Goal: Task Accomplishment & Management: Manage account settings

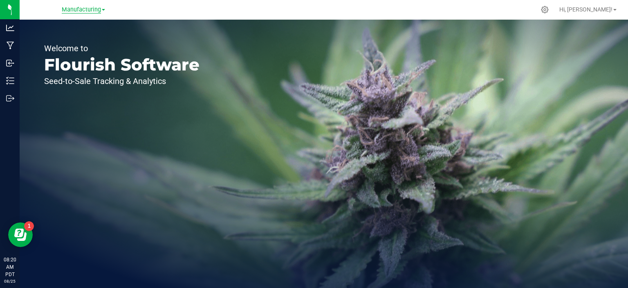
click at [93, 10] on span "Manufacturing" at bounding box center [81, 9] width 39 height 7
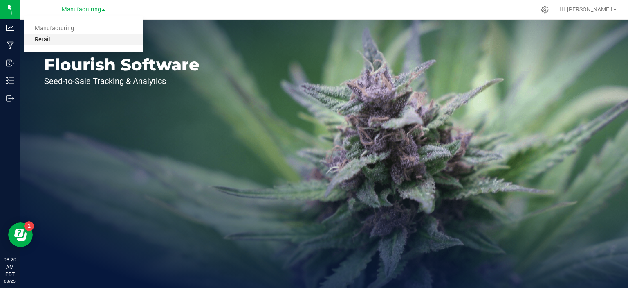
click at [66, 38] on link "Retail" at bounding box center [83, 39] width 119 height 11
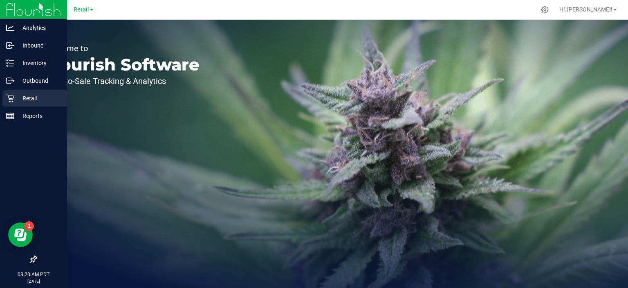
click at [22, 93] on p "Retail" at bounding box center [38, 98] width 49 height 10
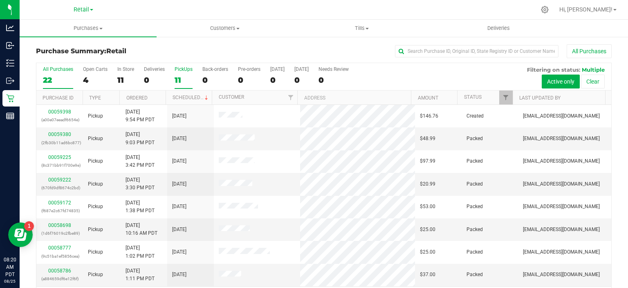
click at [178, 79] on div "11" at bounding box center [184, 79] width 18 height 9
click at [0, 0] on input "PickUps 11" at bounding box center [0, 0] width 0 height 0
click at [187, 95] on link "Scheduled" at bounding box center [191, 97] width 37 height 6
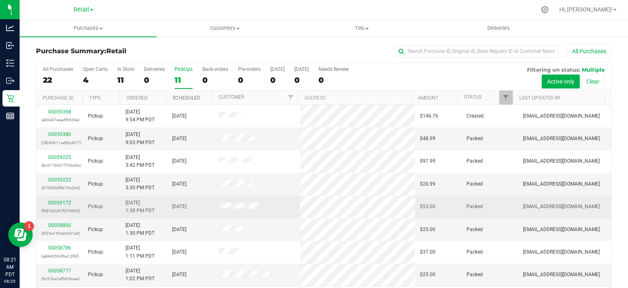
scroll to position [67, 0]
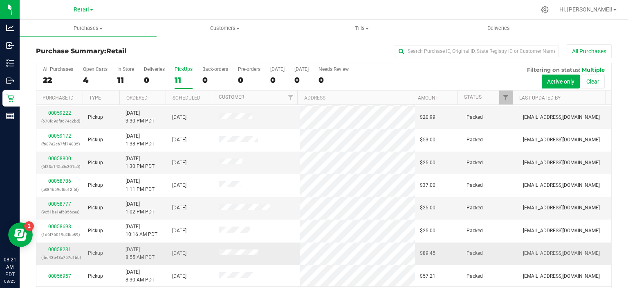
click at [59, 250] on div "00058231 (fbd43b43a757c1bb)" at bounding box center [59, 253] width 37 height 16
click at [65, 247] on link "00058231" at bounding box center [59, 249] width 23 height 6
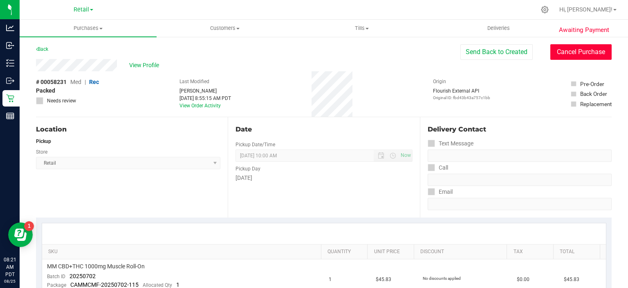
click at [575, 49] on button "Cancel Purchase" at bounding box center [581, 52] width 61 height 16
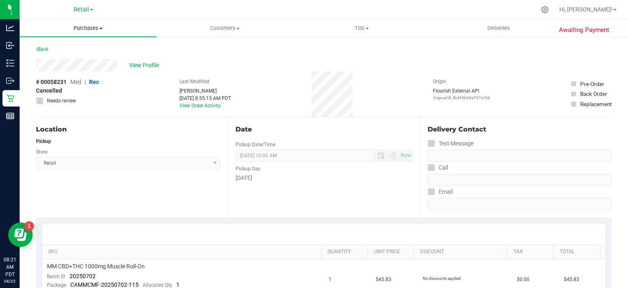
click at [43, 35] on uib-tab-heading "Purchases Summary of purchases Fulfillment All purchases" at bounding box center [88, 28] width 137 height 17
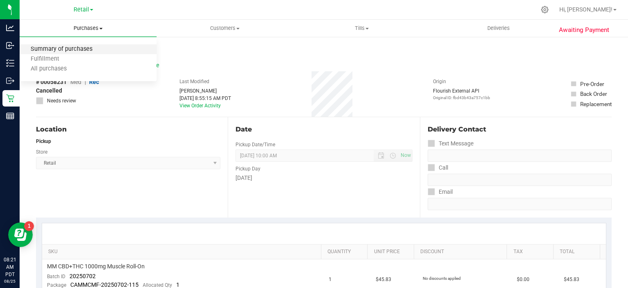
click at [78, 47] on span "Summary of purchases" at bounding box center [62, 49] width 84 height 7
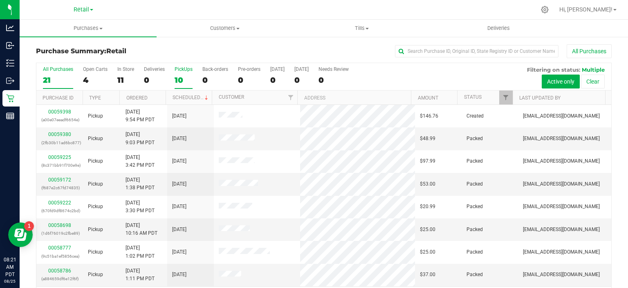
click at [182, 78] on div "10" at bounding box center [184, 79] width 18 height 9
click at [0, 0] on input "PickUps 10" at bounding box center [0, 0] width 0 height 0
click at [189, 96] on link "Scheduled" at bounding box center [191, 97] width 37 height 6
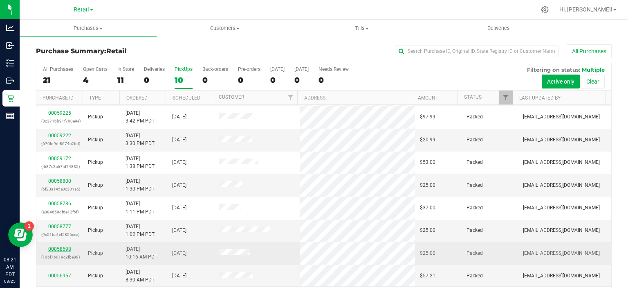
click at [57, 249] on link "00058698" at bounding box center [59, 249] width 23 height 6
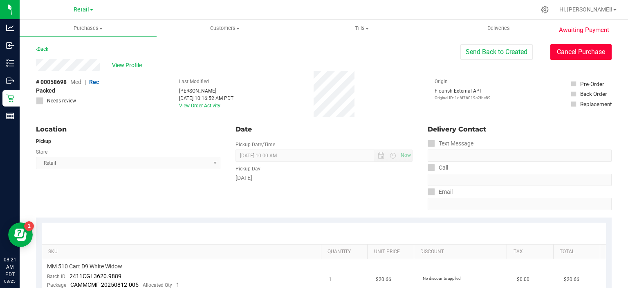
click at [576, 49] on button "Cancel Purchase" at bounding box center [581, 52] width 61 height 16
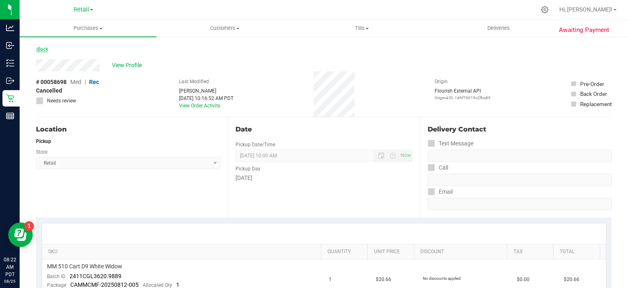
click at [37, 47] on icon at bounding box center [37, 49] width 2 height 5
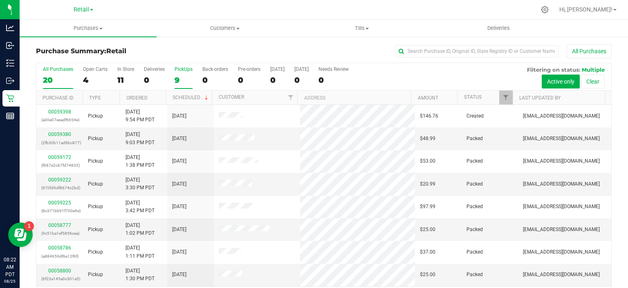
click at [181, 85] on label "PickUps 9" at bounding box center [184, 77] width 18 height 22
click at [0, 0] on input "PickUps 9" at bounding box center [0, 0] width 0 height 0
click at [192, 97] on link "Scheduled" at bounding box center [191, 97] width 37 height 6
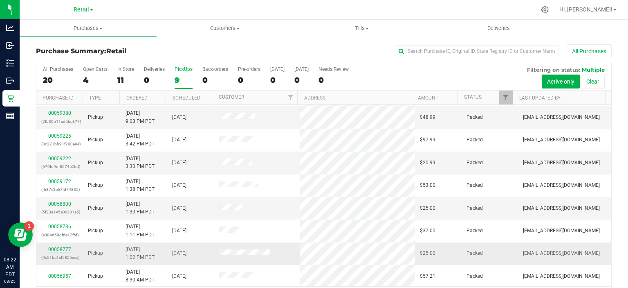
click at [57, 247] on link "00058777" at bounding box center [59, 249] width 23 height 6
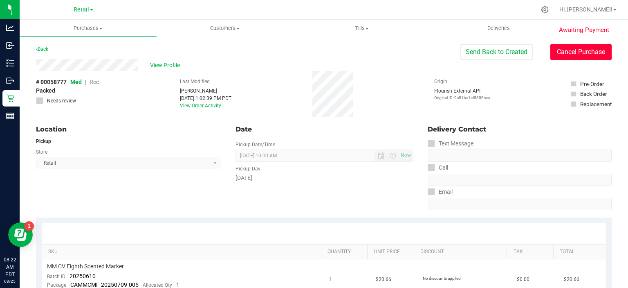
click at [581, 52] on button "Cancel Purchase" at bounding box center [581, 52] width 61 height 16
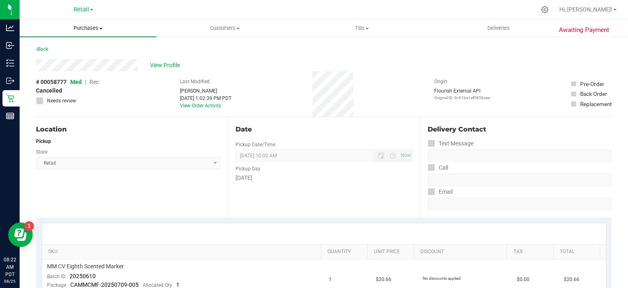
click at [48, 35] on uib-tab-heading "Purchases Summary of purchases Fulfillment All purchases" at bounding box center [88, 28] width 137 height 17
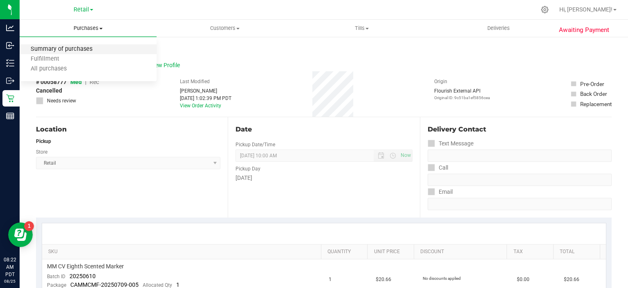
click at [74, 52] on span "Summary of purchases" at bounding box center [62, 49] width 84 height 7
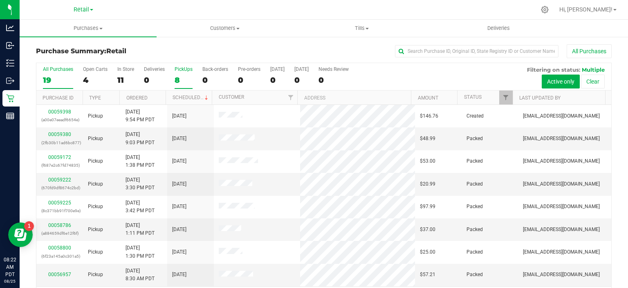
click at [178, 80] on div "8" at bounding box center [184, 79] width 18 height 9
click at [0, 0] on input "PickUps 8" at bounding box center [0, 0] width 0 height 0
click at [189, 98] on link "Scheduled" at bounding box center [191, 97] width 37 height 6
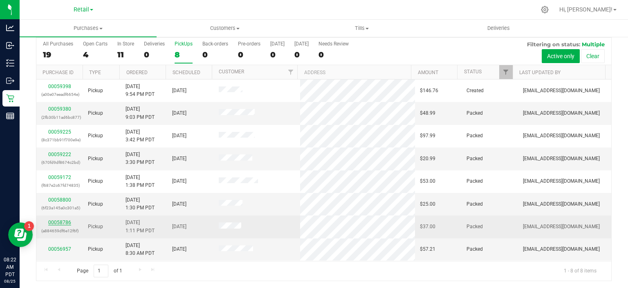
click at [61, 221] on link "00058786" at bounding box center [59, 222] width 23 height 6
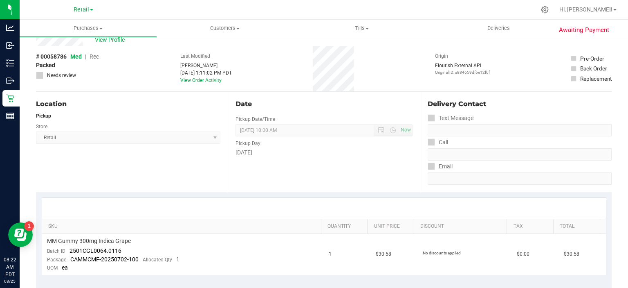
click at [587, 29] on span "Awaiting Payment" at bounding box center [584, 29] width 50 height 9
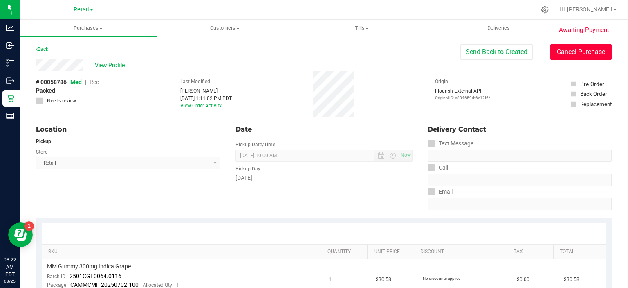
click at [576, 52] on button "Cancel Purchase" at bounding box center [581, 52] width 61 height 16
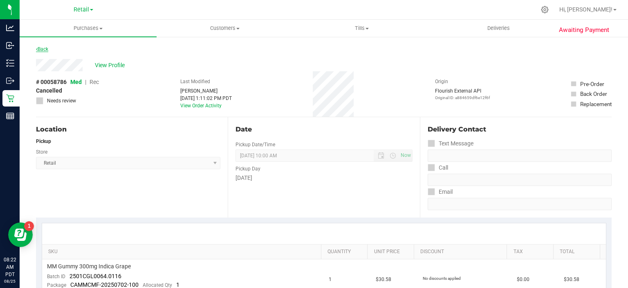
click at [43, 51] on link "Back" at bounding box center [42, 49] width 12 height 6
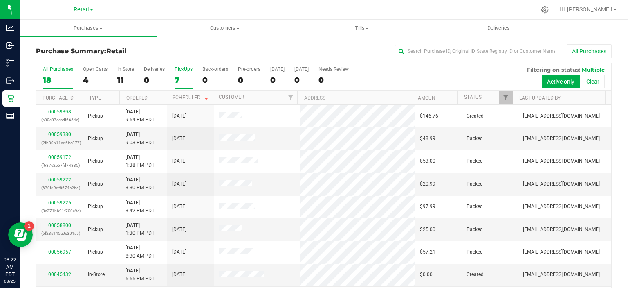
click at [178, 79] on div "7" at bounding box center [184, 79] width 18 height 9
click at [0, 0] on input "PickUps 7" at bounding box center [0, 0] width 0 height 0
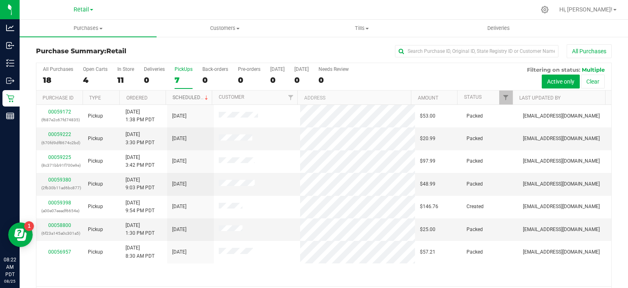
click at [188, 95] on link "Scheduled" at bounding box center [191, 97] width 37 height 6
click at [63, 224] on link "00058800" at bounding box center [59, 225] width 23 height 6
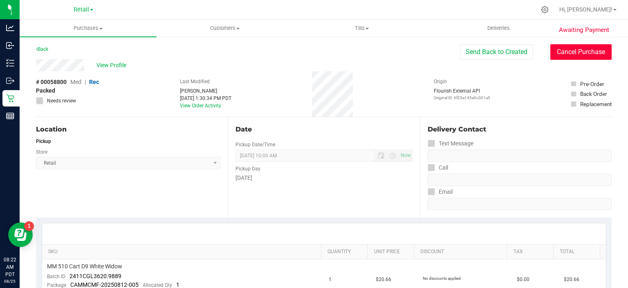
click at [574, 53] on button "Cancel Purchase" at bounding box center [581, 52] width 61 height 16
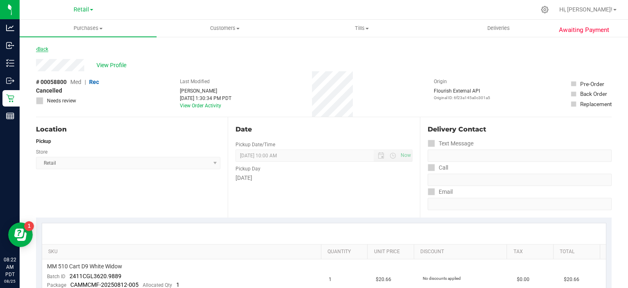
click at [43, 49] on link "Back" at bounding box center [42, 49] width 12 height 6
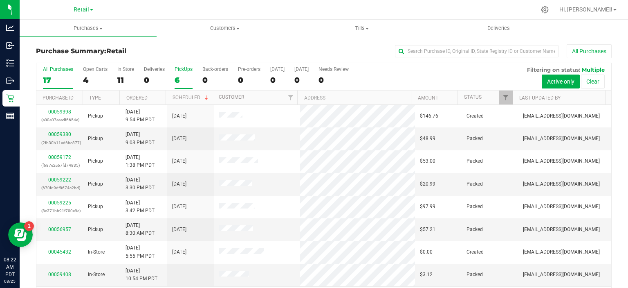
click at [182, 77] on div "6" at bounding box center [184, 79] width 18 height 9
click at [0, 0] on input "PickUps 6" at bounding box center [0, 0] width 0 height 0
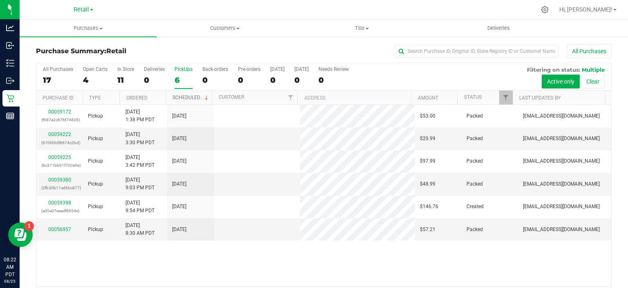
click at [189, 97] on link "Scheduled" at bounding box center [191, 97] width 37 height 6
click at [357, 24] on uib-tab-heading "Tills Manage tills Reconcile e-payments" at bounding box center [362, 28] width 136 height 16
click at [335, 49] on span "Manage tills" at bounding box center [321, 49] width 55 height 7
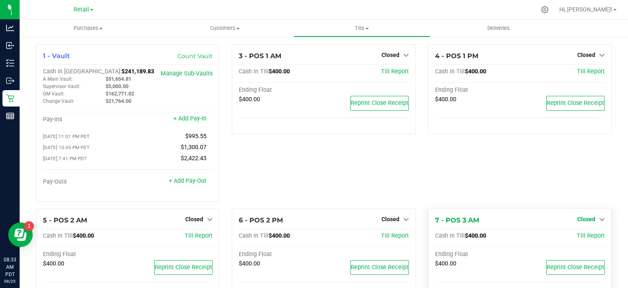
click at [587, 220] on span "Closed" at bounding box center [587, 219] width 18 height 7
click at [588, 239] on link "Open Till" at bounding box center [587, 235] width 22 height 7
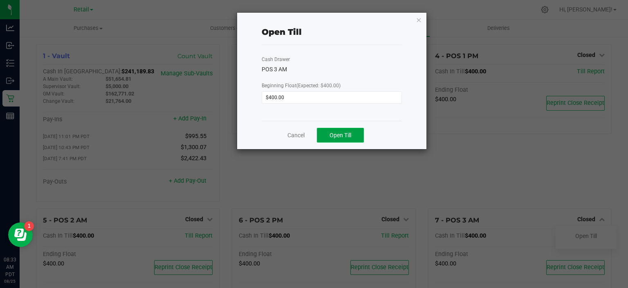
click at [348, 133] on span "Open Till" at bounding box center [341, 135] width 22 height 7
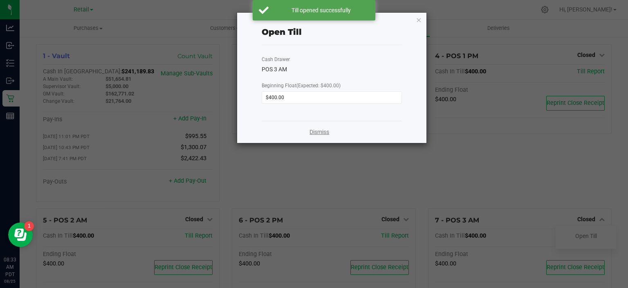
click at [319, 132] on link "Dismiss" at bounding box center [320, 132] width 20 height 9
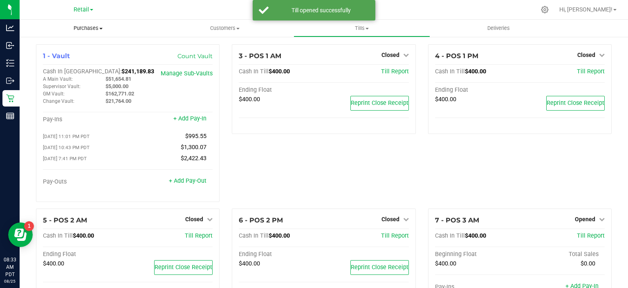
click at [99, 28] on span "Purchases" at bounding box center [88, 28] width 137 height 7
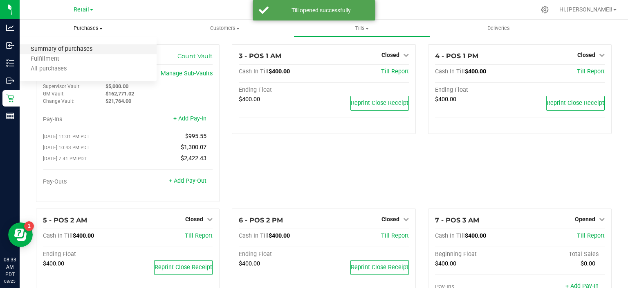
click at [96, 47] on span "Summary of purchases" at bounding box center [62, 49] width 84 height 7
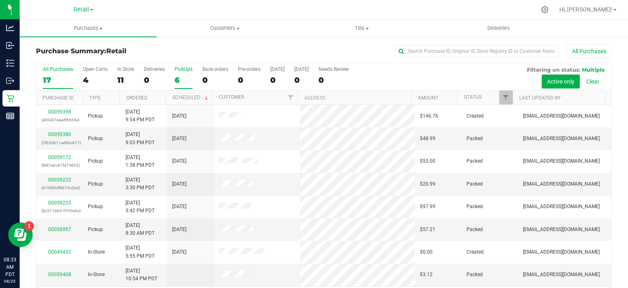
click at [178, 78] on div "6" at bounding box center [184, 79] width 18 height 9
click at [0, 0] on input "PickUps 6" at bounding box center [0, 0] width 0 height 0
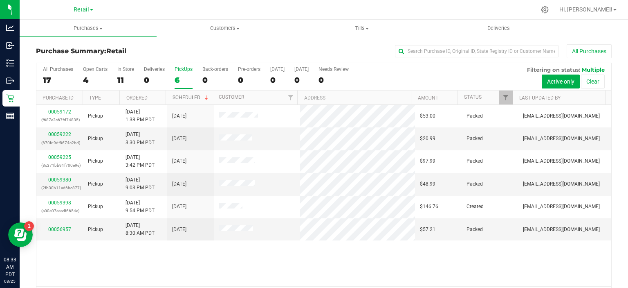
click at [191, 97] on link "Scheduled" at bounding box center [191, 97] width 37 height 6
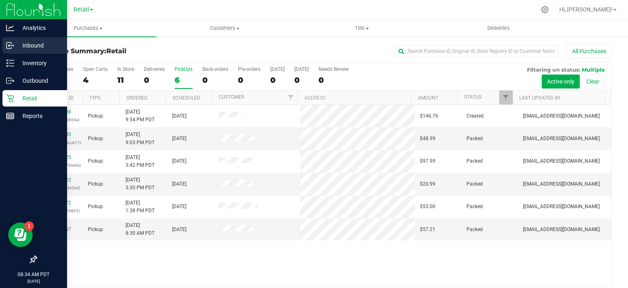
click at [9, 46] on icon at bounding box center [8, 45] width 1 height 1
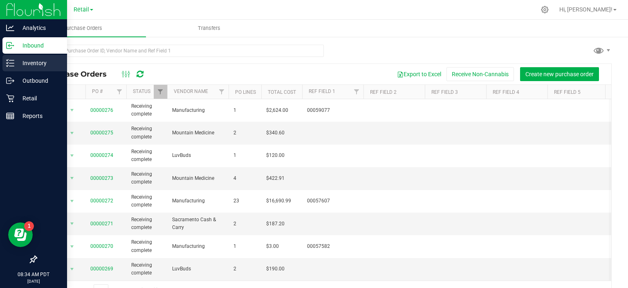
click at [33, 69] on div "Inventory" at bounding box center [34, 63] width 65 height 16
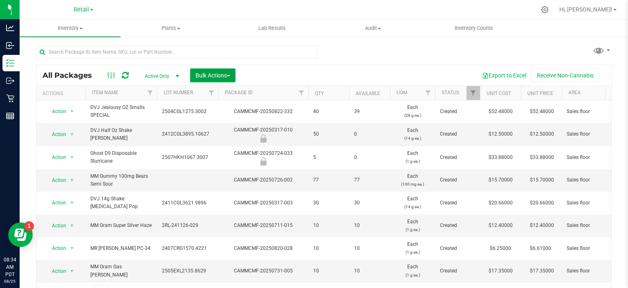
click at [229, 75] on span "button" at bounding box center [228, 76] width 3 height 2
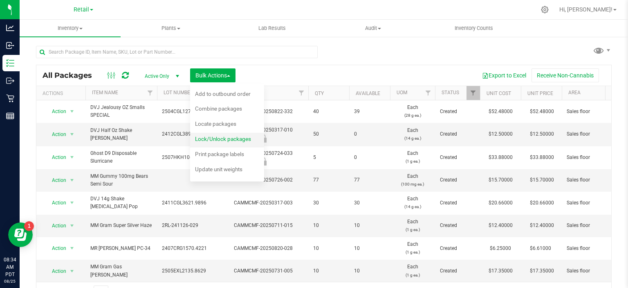
click at [243, 139] on span "Lock/Unlock packages" at bounding box center [223, 138] width 56 height 7
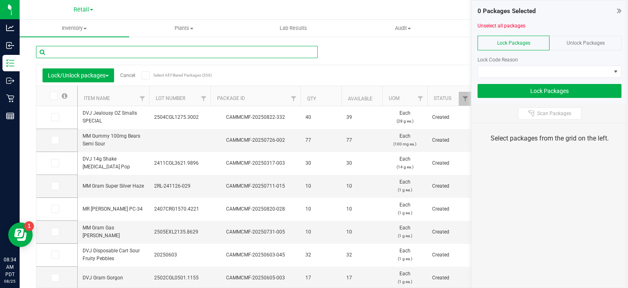
click at [126, 52] on input "text" at bounding box center [177, 52] width 282 height 12
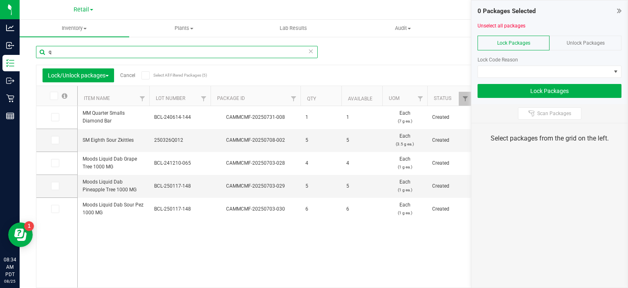
type input "q"
click at [593, 42] on span "Unlock Packages" at bounding box center [586, 43] width 38 height 6
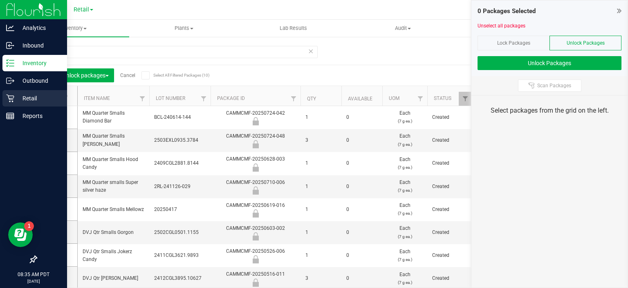
click at [11, 101] on icon at bounding box center [10, 98] width 8 height 8
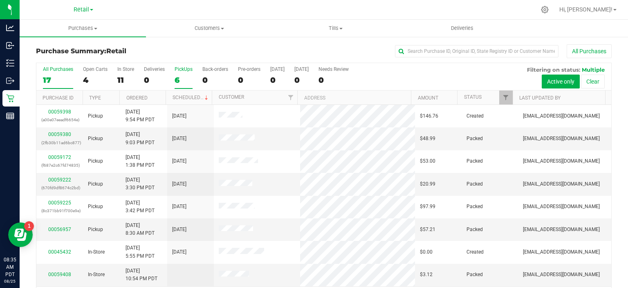
click at [180, 79] on div "6" at bounding box center [184, 79] width 18 height 9
click at [0, 0] on input "PickUps 6" at bounding box center [0, 0] width 0 height 0
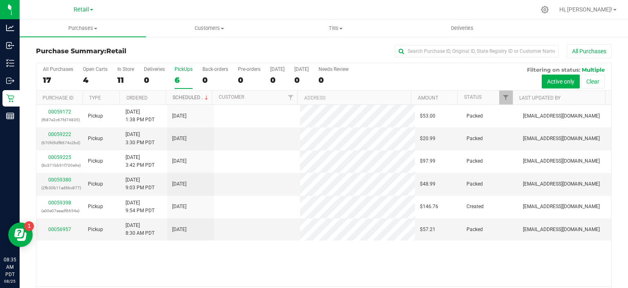
click at [190, 95] on link "Scheduled" at bounding box center [191, 97] width 37 height 6
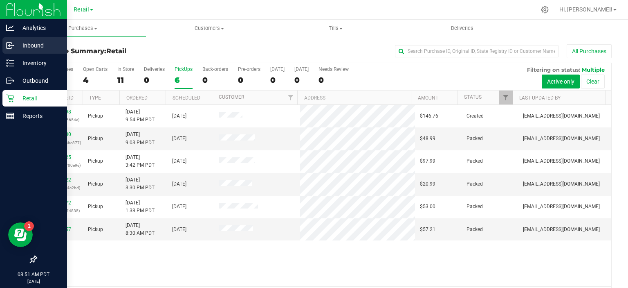
click at [9, 46] on icon at bounding box center [8, 45] width 1 height 1
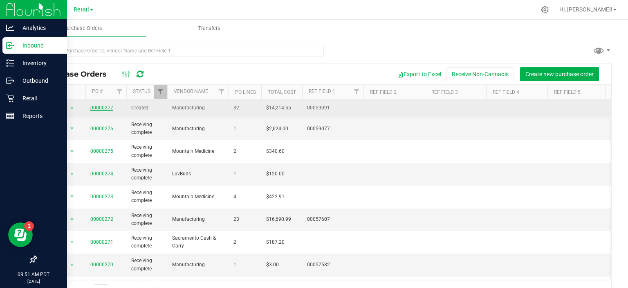
click at [99, 108] on link "00000277" at bounding box center [101, 108] width 23 height 6
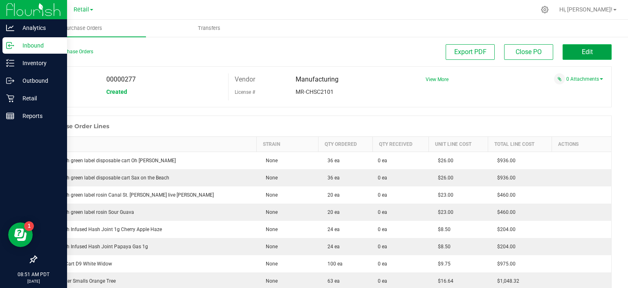
click at [582, 52] on span "Edit" at bounding box center [587, 52] width 11 height 8
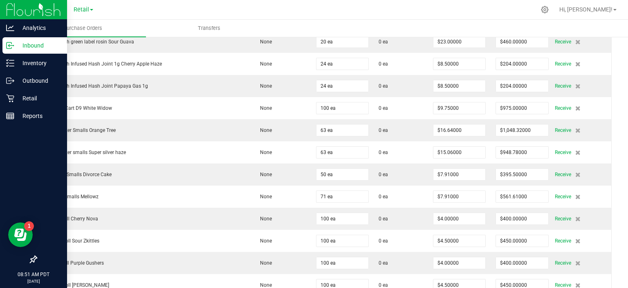
scroll to position [189, 0]
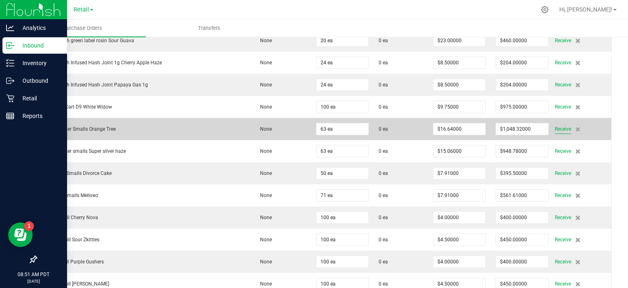
click at [555, 127] on span "Receive" at bounding box center [563, 129] width 16 height 10
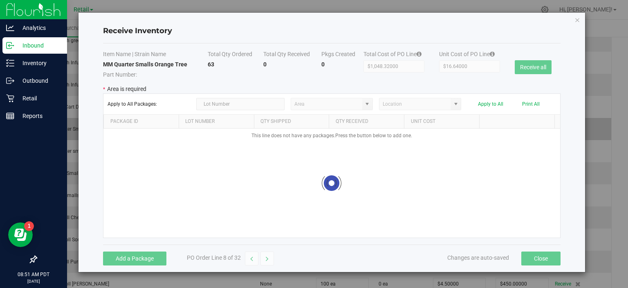
type input "Sales floor"
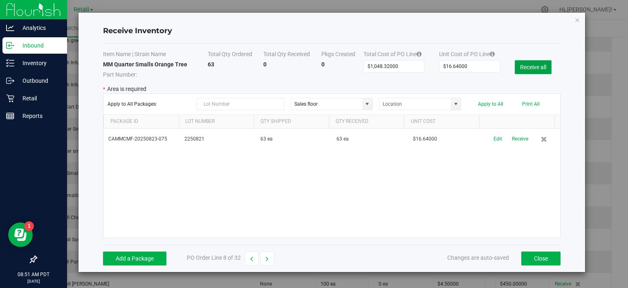
click at [542, 63] on button "Receive all" at bounding box center [533, 67] width 37 height 14
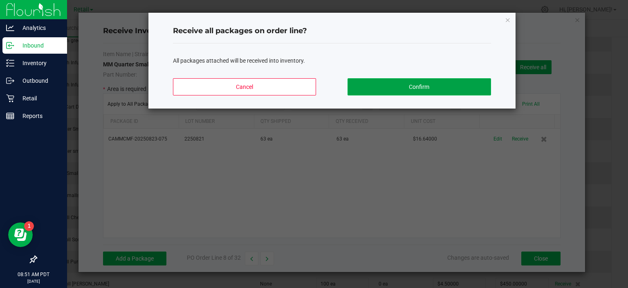
click at [443, 87] on button "Confirm" at bounding box center [419, 86] width 143 height 17
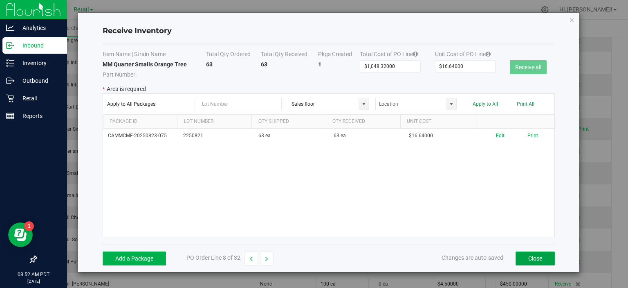
click at [542, 254] on button "Close" at bounding box center [535, 258] width 39 height 14
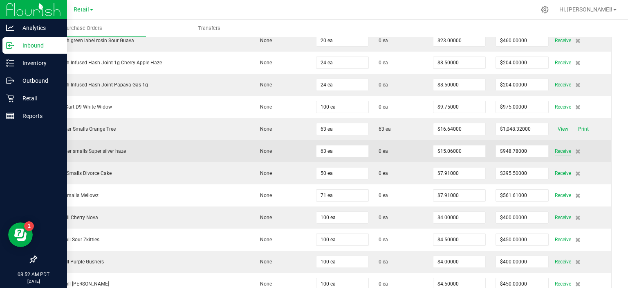
click at [556, 148] on span "Receive" at bounding box center [563, 151] width 16 height 10
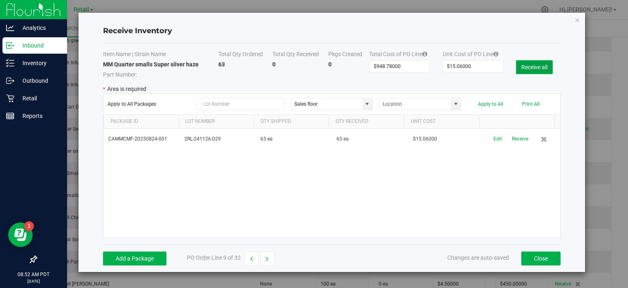
click at [534, 65] on button "Receive all" at bounding box center [534, 67] width 37 height 14
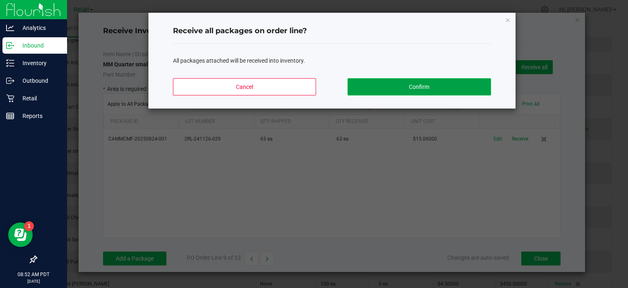
click at [455, 88] on button "Confirm" at bounding box center [419, 86] width 143 height 17
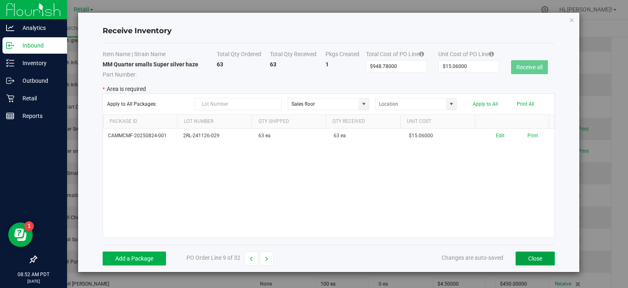
click at [545, 253] on button "Close" at bounding box center [535, 258] width 39 height 14
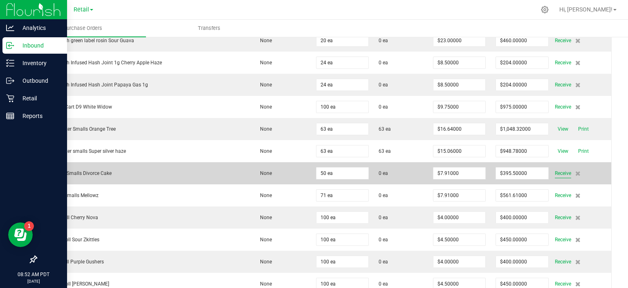
click at [555, 170] on span "Receive" at bounding box center [563, 173] width 16 height 10
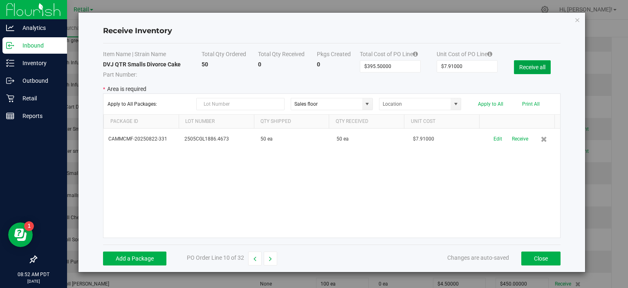
click at [536, 64] on button "Receive all" at bounding box center [532, 67] width 37 height 14
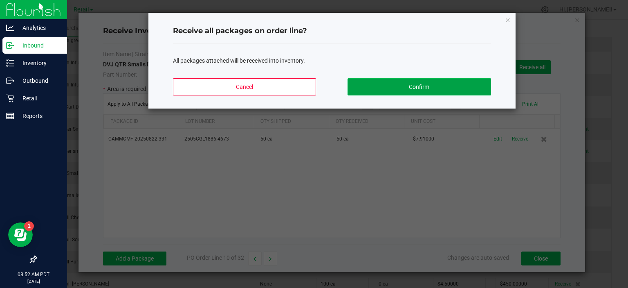
click at [433, 86] on button "Confirm" at bounding box center [419, 86] width 143 height 17
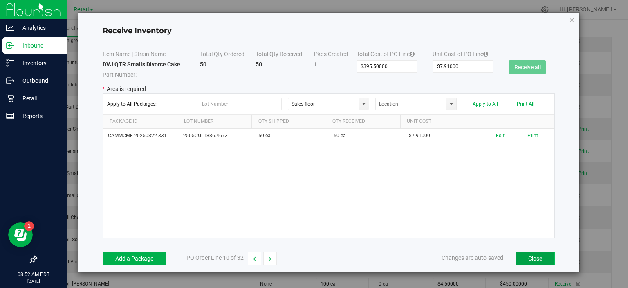
click at [537, 254] on button "Close" at bounding box center [535, 258] width 39 height 14
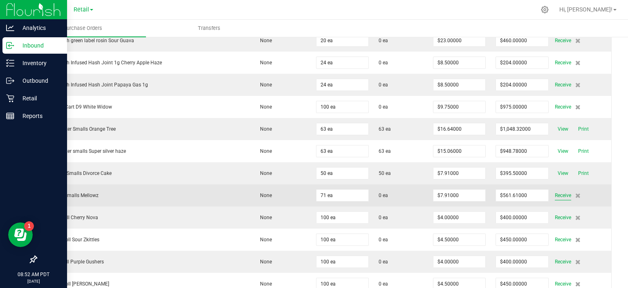
click at [555, 193] on span "Receive" at bounding box center [563, 195] width 16 height 10
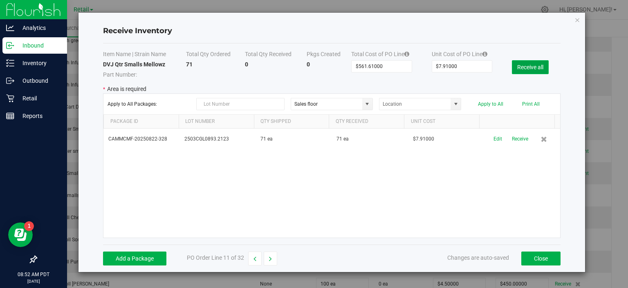
click at [527, 65] on button "Receive all" at bounding box center [530, 67] width 37 height 14
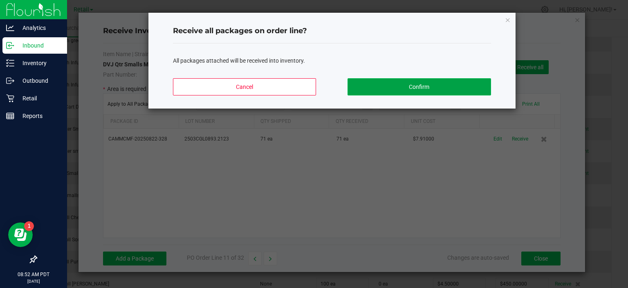
click at [435, 87] on button "Confirm" at bounding box center [419, 86] width 143 height 17
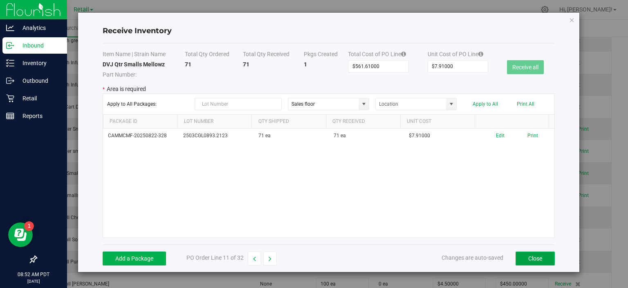
click at [542, 255] on button "Close" at bounding box center [535, 258] width 39 height 14
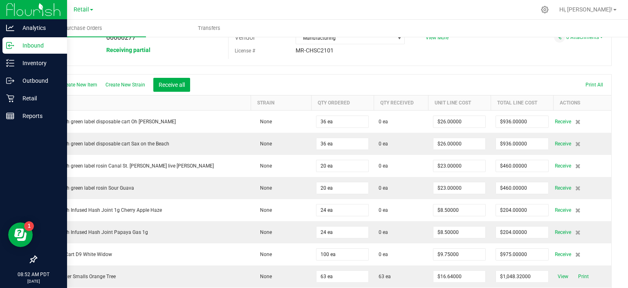
scroll to position [0, 0]
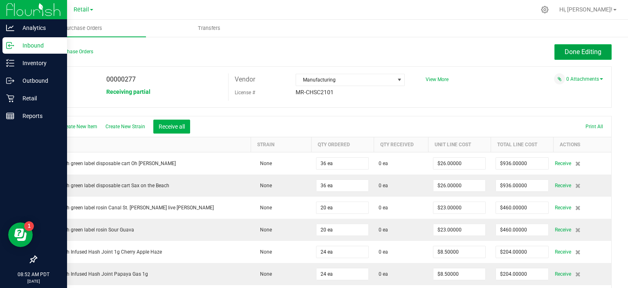
click at [584, 49] on span "Done Editing" at bounding box center [583, 52] width 37 height 8
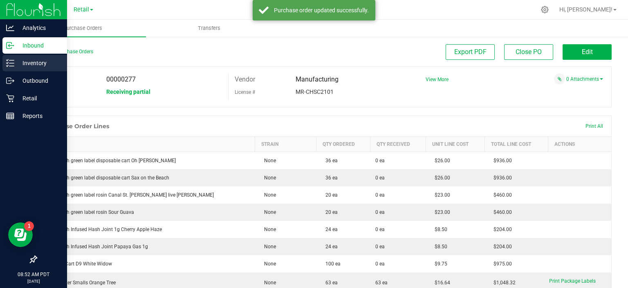
click at [11, 63] on line at bounding box center [11, 63] width 4 height 0
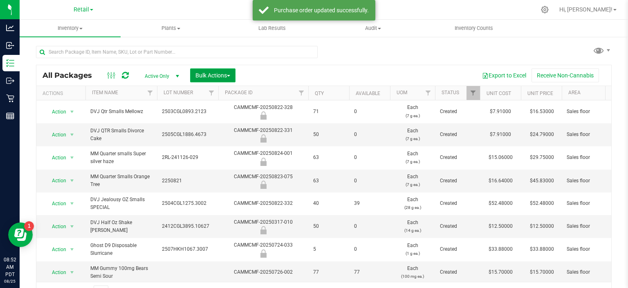
click at [229, 75] on span "button" at bounding box center [228, 76] width 3 height 2
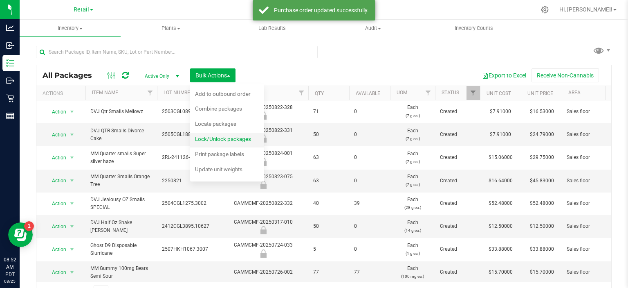
click at [243, 139] on span "Lock/Unlock packages" at bounding box center [223, 138] width 56 height 7
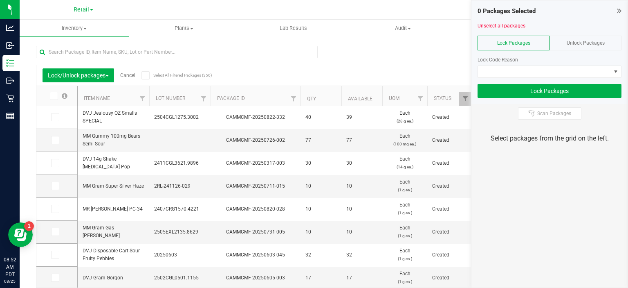
click at [585, 43] on span "Unlock Packages" at bounding box center [586, 43] width 38 height 6
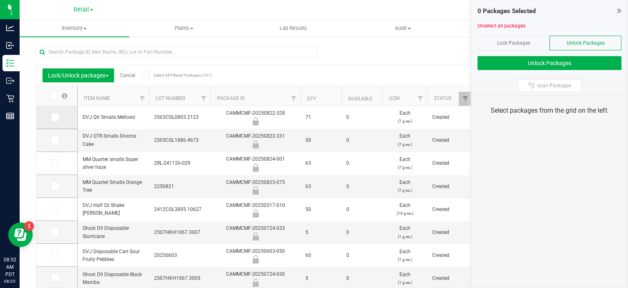
click at [54, 117] on icon at bounding box center [54, 117] width 5 height 0
click at [0, 0] on input "checkbox" at bounding box center [0, 0] width 0 height 0
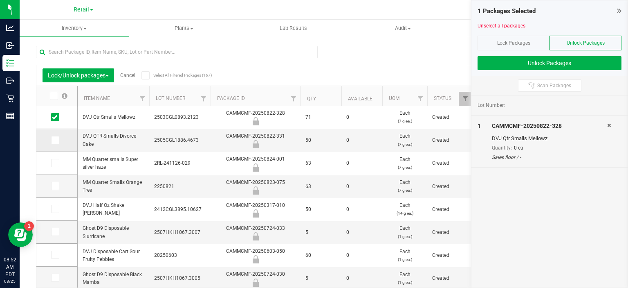
click at [59, 142] on span at bounding box center [55, 140] width 8 height 8
click at [0, 0] on input "checkbox" at bounding box center [0, 0] width 0 height 0
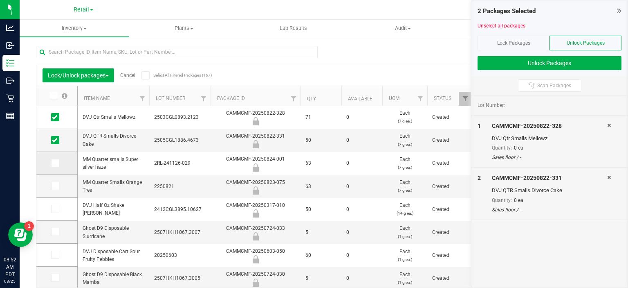
click at [54, 163] on icon at bounding box center [54, 163] width 5 height 0
click at [0, 0] on input "checkbox" at bounding box center [0, 0] width 0 height 0
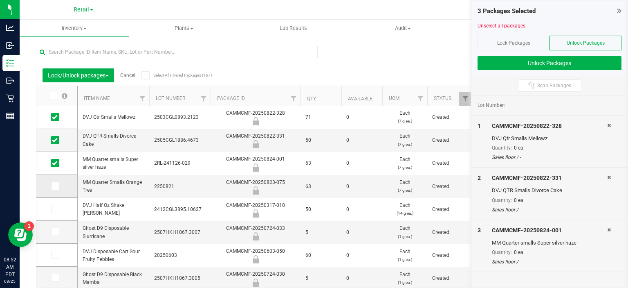
click at [54, 186] on icon at bounding box center [54, 186] width 5 height 0
click at [0, 0] on input "checkbox" at bounding box center [0, 0] width 0 height 0
click at [564, 68] on button "Unlock Packages" at bounding box center [550, 63] width 144 height 14
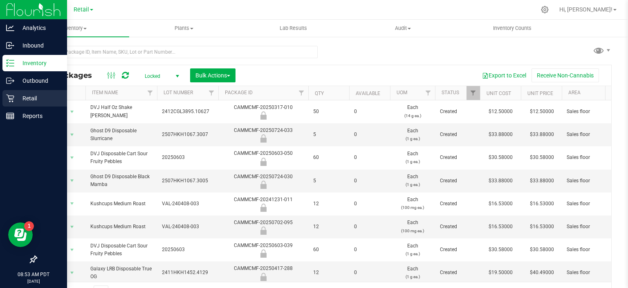
click at [6, 94] on icon at bounding box center [10, 98] width 8 height 8
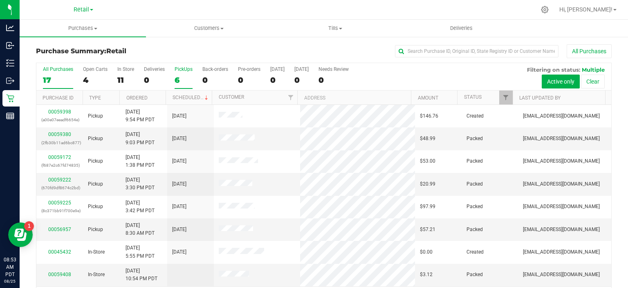
click at [177, 79] on div "6" at bounding box center [184, 79] width 18 height 9
click at [0, 0] on input "PickUps 6" at bounding box center [0, 0] width 0 height 0
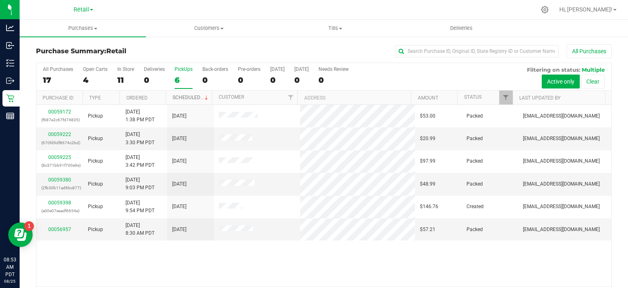
click at [189, 95] on link "Scheduled" at bounding box center [191, 97] width 37 height 6
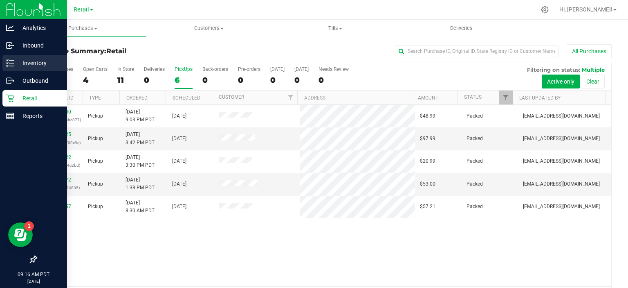
click at [7, 63] on icon at bounding box center [10, 63] width 8 height 8
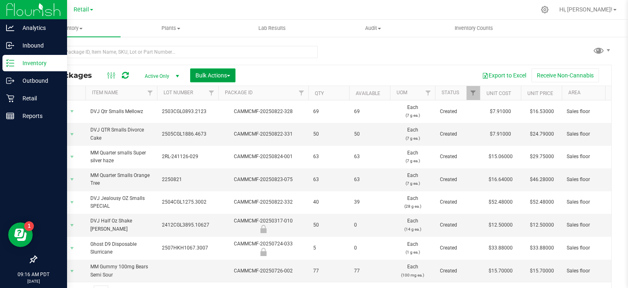
click at [225, 72] on span "Bulk Actions" at bounding box center [213, 75] width 35 height 7
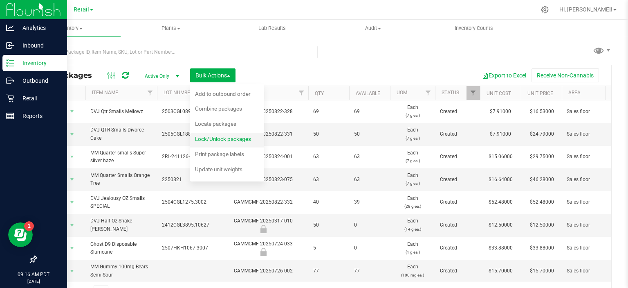
click at [237, 141] on span "Lock/Unlock packages" at bounding box center [223, 138] width 56 height 7
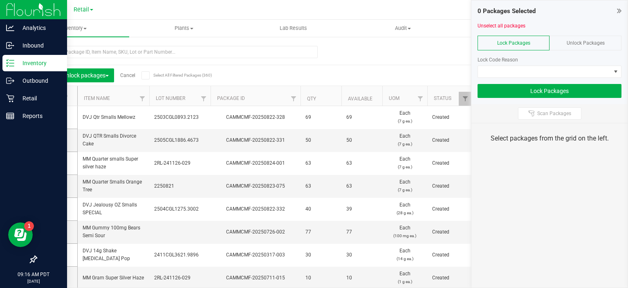
click at [591, 43] on span "Unlock Packages" at bounding box center [586, 43] width 38 height 6
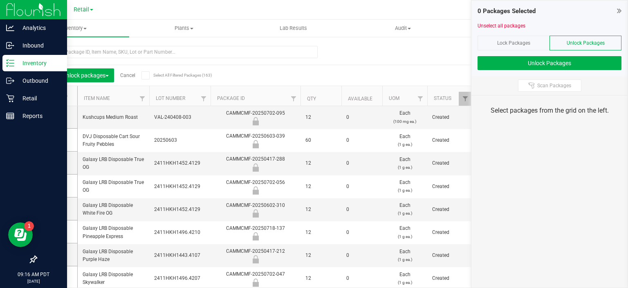
scroll to position [123, 0]
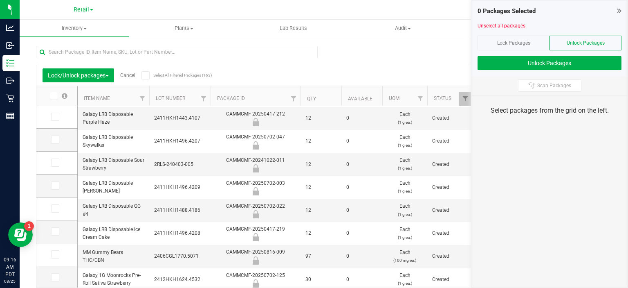
scroll to position [252, 0]
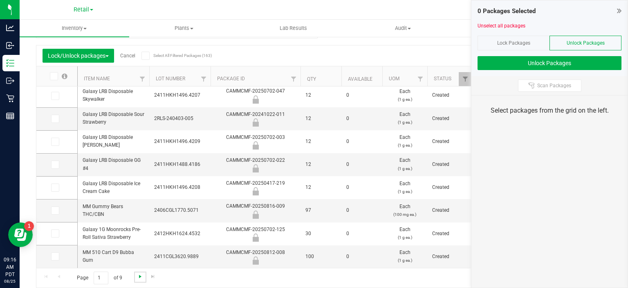
click at [137, 273] on span "Go to the next page" at bounding box center [140, 276] width 7 height 7
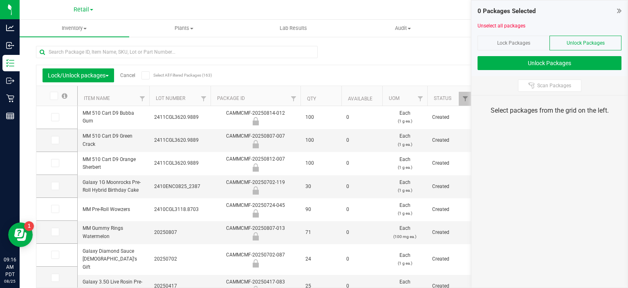
click at [516, 41] on span "Lock Packages" at bounding box center [513, 43] width 33 height 6
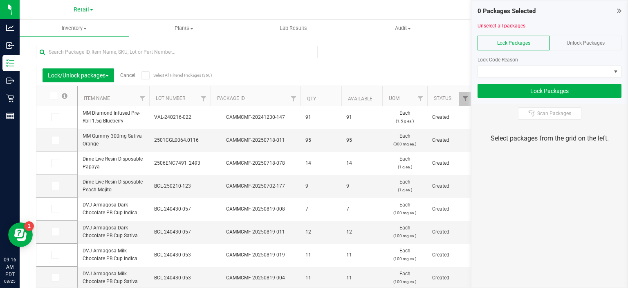
click at [595, 41] on span "Unlock Packages" at bounding box center [586, 43] width 38 height 6
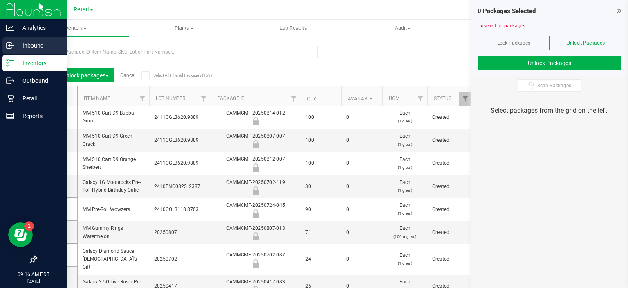
click at [10, 45] on icon at bounding box center [10, 45] width 8 height 8
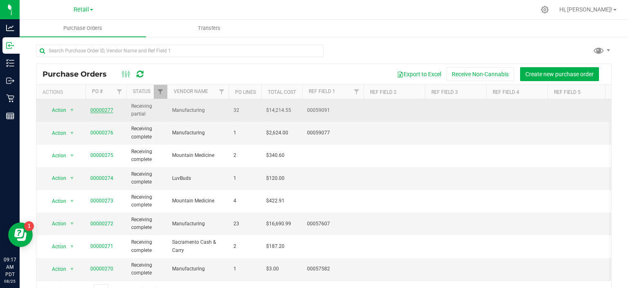
click at [99, 112] on link "00000277" at bounding box center [101, 110] width 23 height 6
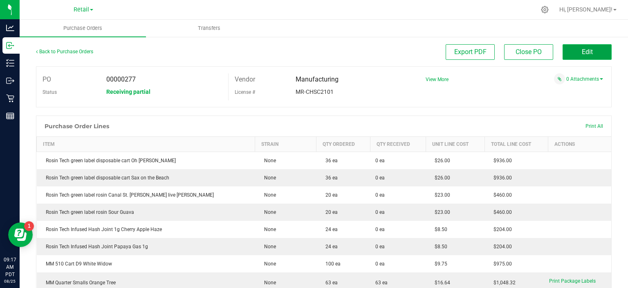
click at [582, 52] on span "Edit" at bounding box center [587, 52] width 11 height 8
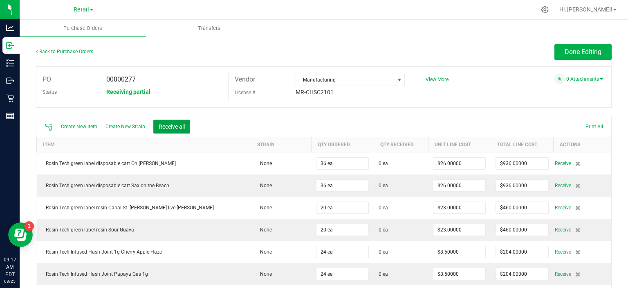
click at [183, 122] on button "Receive all" at bounding box center [171, 126] width 37 height 14
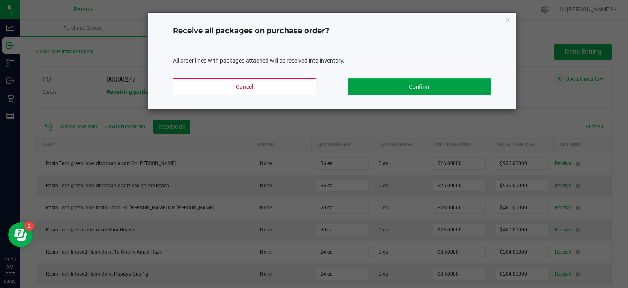
click at [433, 83] on button "Confirm" at bounding box center [419, 86] width 143 height 17
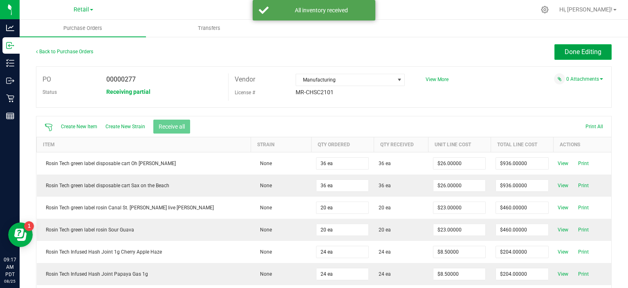
click at [579, 54] on span "Done Editing" at bounding box center [583, 52] width 37 height 8
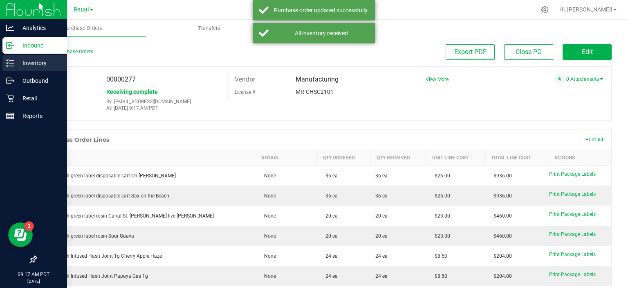
click at [7, 65] on icon at bounding box center [10, 63] width 8 height 8
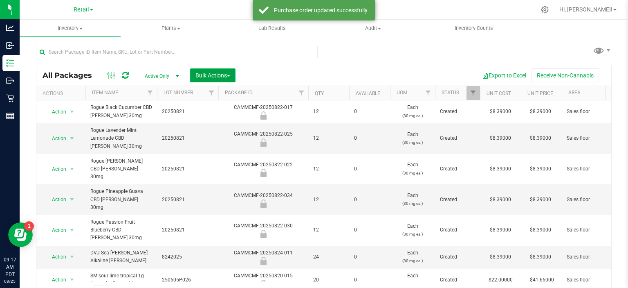
click at [229, 75] on span "button" at bounding box center [228, 76] width 3 height 2
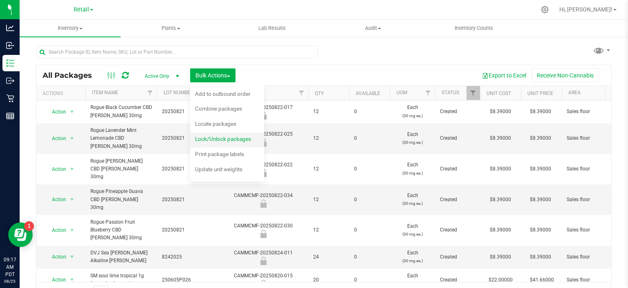
click at [243, 135] on span "Lock/Unlock packages" at bounding box center [223, 138] width 56 height 7
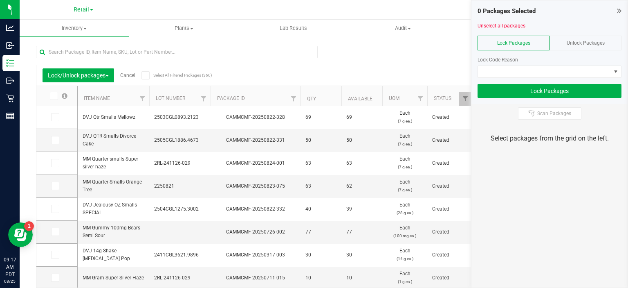
click at [610, 41] on div "Unlock Packages" at bounding box center [586, 43] width 72 height 15
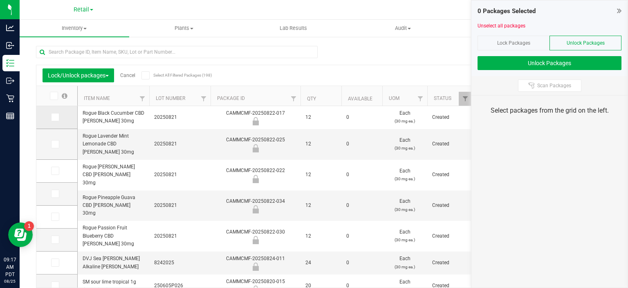
click at [54, 117] on icon at bounding box center [54, 117] width 5 height 0
click at [0, 0] on input "checkbox" at bounding box center [0, 0] width 0 height 0
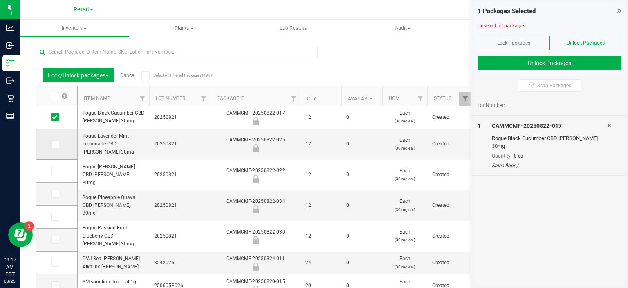
click at [55, 144] on icon at bounding box center [54, 144] width 5 height 0
click at [0, 0] on input "checkbox" at bounding box center [0, 0] width 0 height 0
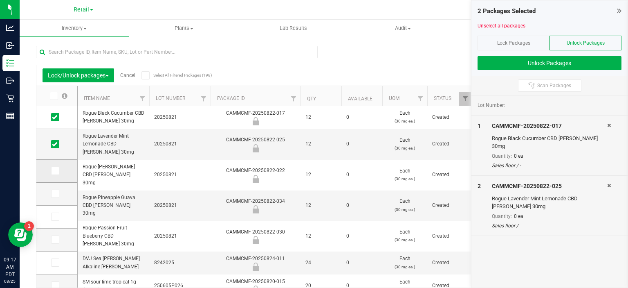
click at [57, 171] on icon at bounding box center [54, 171] width 5 height 0
click at [0, 0] on input "checkbox" at bounding box center [0, 0] width 0 height 0
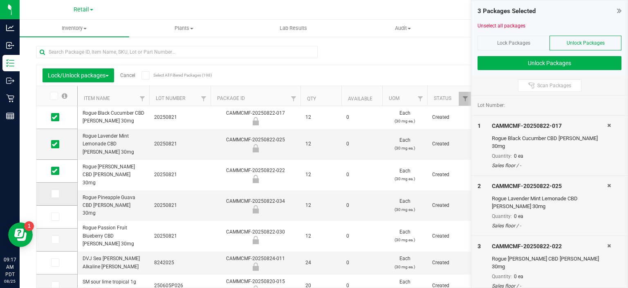
click at [55, 193] on icon at bounding box center [54, 193] width 5 height 0
click at [0, 0] on input "checkbox" at bounding box center [0, 0] width 0 height 0
click at [56, 219] on span at bounding box center [55, 216] width 8 height 8
click at [0, 0] on input "checkbox" at bounding box center [0, 0] width 0 height 0
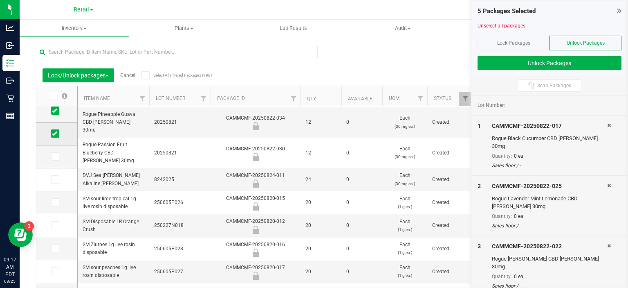
scroll to position [85, 0]
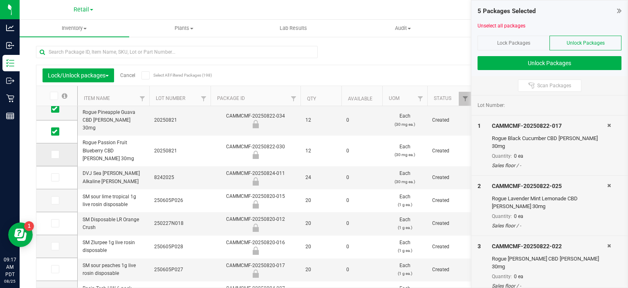
click at [54, 154] on icon at bounding box center [54, 154] width 5 height 0
click at [0, 0] on input "checkbox" at bounding box center [0, 0] width 0 height 0
click at [54, 177] on icon at bounding box center [54, 177] width 5 height 0
click at [0, 0] on input "checkbox" at bounding box center [0, 0] width 0 height 0
click at [54, 200] on icon at bounding box center [54, 200] width 5 height 0
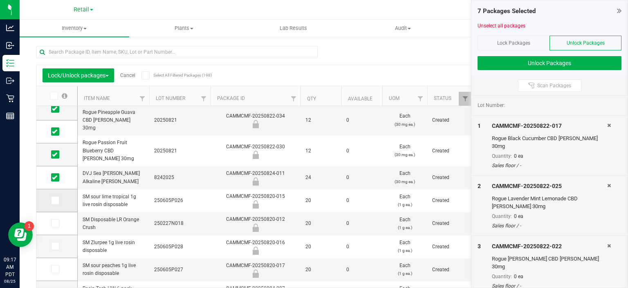
click at [0, 0] on input "checkbox" at bounding box center [0, 0] width 0 height 0
click at [54, 223] on icon at bounding box center [54, 223] width 5 height 0
click at [0, 0] on input "checkbox" at bounding box center [0, 0] width 0 height 0
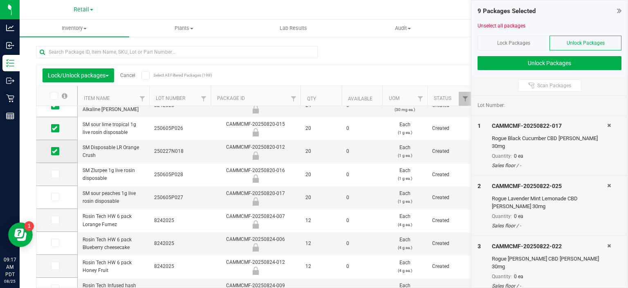
scroll to position [160, 0]
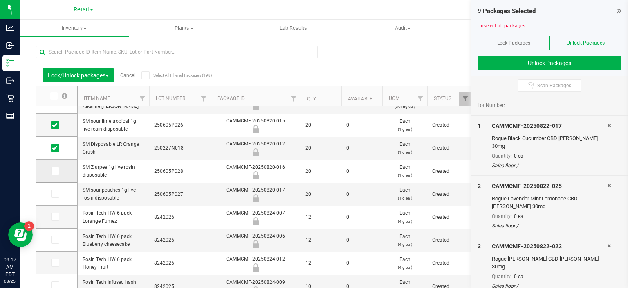
click at [54, 171] on icon at bounding box center [54, 171] width 5 height 0
click at [0, 0] on input "checkbox" at bounding box center [0, 0] width 0 height 0
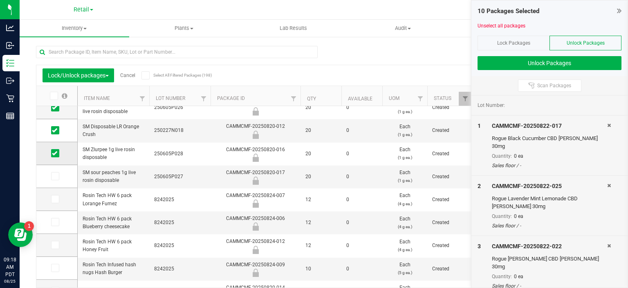
scroll to position [193, 0]
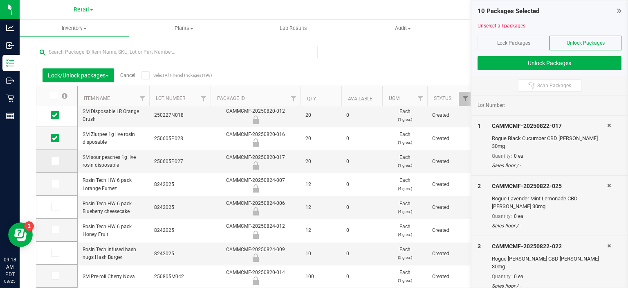
click at [61, 159] on label at bounding box center [57, 161] width 12 height 8
click at [0, 0] on input "checkbox" at bounding box center [0, 0] width 0 height 0
click at [56, 184] on icon at bounding box center [54, 184] width 5 height 0
click at [0, 0] on input "checkbox" at bounding box center [0, 0] width 0 height 0
click at [54, 207] on icon at bounding box center [54, 207] width 5 height 0
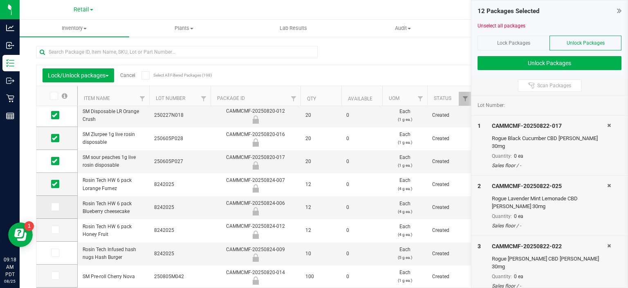
click at [0, 0] on input "checkbox" at bounding box center [0, 0] width 0 height 0
click at [55, 229] on icon at bounding box center [54, 229] width 5 height 0
click at [0, 0] on input "checkbox" at bounding box center [0, 0] width 0 height 0
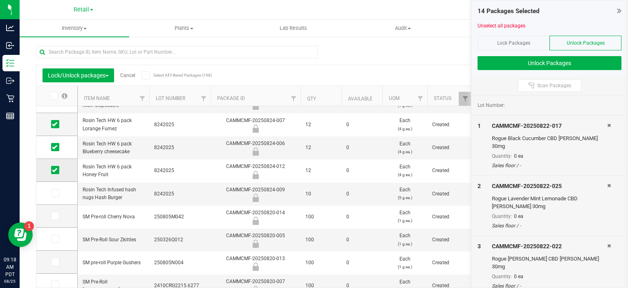
scroll to position [254, 0]
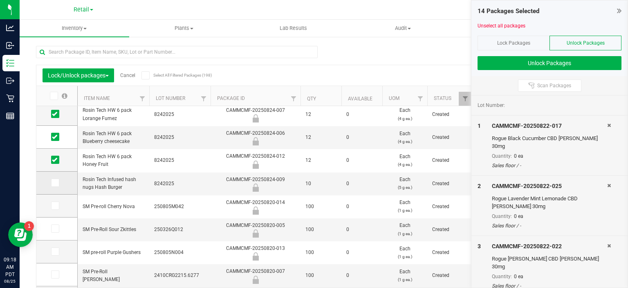
click at [54, 182] on icon at bounding box center [54, 182] width 5 height 0
click at [0, 0] on input "checkbox" at bounding box center [0, 0] width 0 height 0
click at [57, 203] on span at bounding box center [55, 205] width 8 height 8
click at [0, 0] on input "checkbox" at bounding box center [0, 0] width 0 height 0
click at [56, 228] on icon at bounding box center [54, 228] width 5 height 0
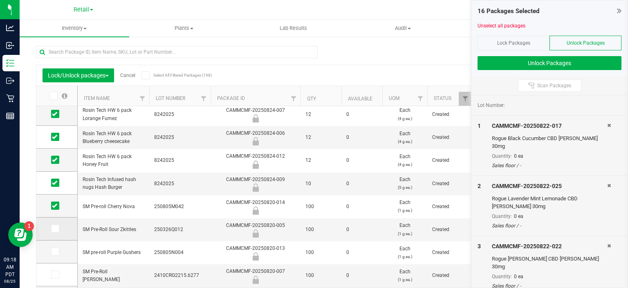
click at [0, 0] on input "checkbox" at bounding box center [0, 0] width 0 height 0
click at [52, 251] on icon at bounding box center [54, 251] width 5 height 0
click at [0, 0] on input "checkbox" at bounding box center [0, 0] width 0 height 0
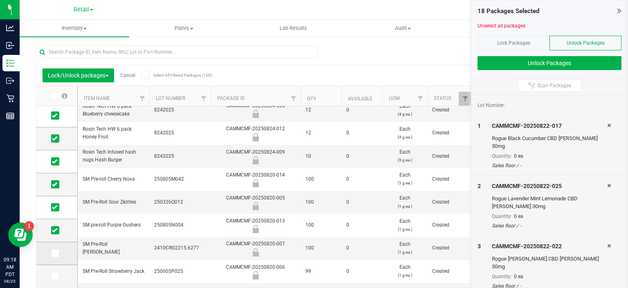
click at [54, 253] on icon at bounding box center [54, 253] width 5 height 0
click at [0, 0] on input "checkbox" at bounding box center [0, 0] width 0 height 0
click at [56, 276] on icon at bounding box center [54, 276] width 5 height 0
click at [0, 0] on input "checkbox" at bounding box center [0, 0] width 0 height 0
click at [587, 65] on button "Unlock Packages" at bounding box center [550, 63] width 144 height 14
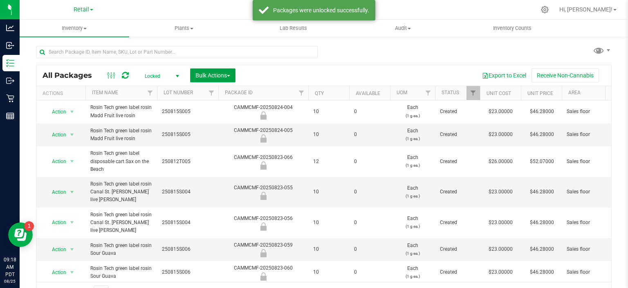
click at [225, 74] on span "Bulk Actions" at bounding box center [213, 75] width 35 height 7
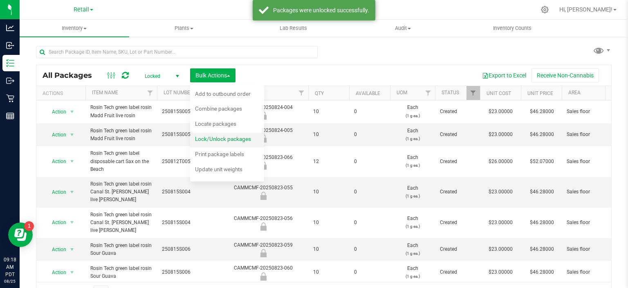
click at [242, 136] on span "Lock/Unlock packages" at bounding box center [223, 138] width 56 height 7
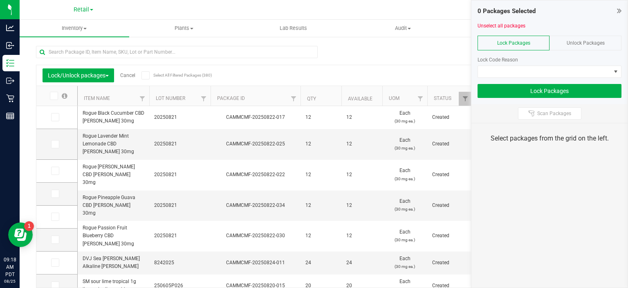
click at [598, 42] on span "Unlock Packages" at bounding box center [586, 43] width 38 height 6
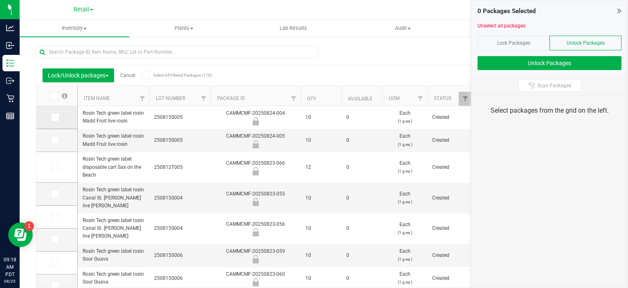
click at [54, 117] on icon at bounding box center [54, 117] width 5 height 0
click at [0, 0] on input "checkbox" at bounding box center [0, 0] width 0 height 0
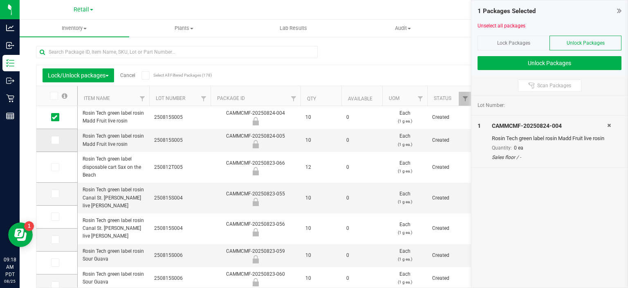
click at [55, 140] on icon at bounding box center [54, 140] width 5 height 0
click at [0, 0] on input "checkbox" at bounding box center [0, 0] width 0 height 0
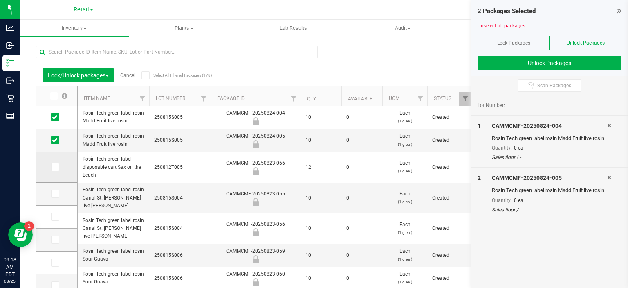
click at [58, 164] on span at bounding box center [55, 167] width 8 height 8
click at [0, 0] on input "checkbox" at bounding box center [0, 0] width 0 height 0
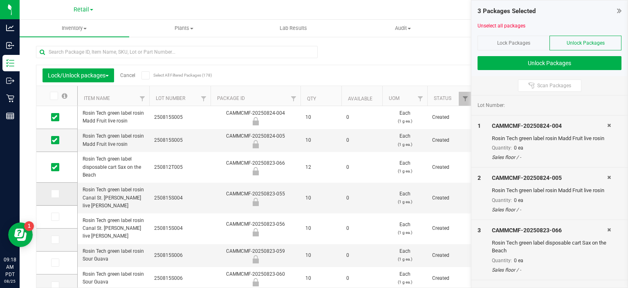
click at [58, 191] on span at bounding box center [55, 193] width 8 height 8
click at [0, 0] on input "checkbox" at bounding box center [0, 0] width 0 height 0
click at [54, 216] on icon at bounding box center [54, 216] width 5 height 0
click at [0, 0] on input "checkbox" at bounding box center [0, 0] width 0 height 0
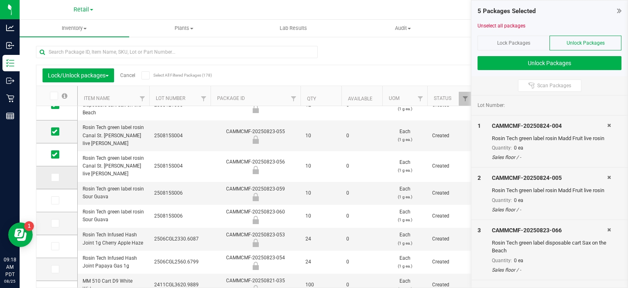
click at [55, 177] on icon at bounding box center [54, 177] width 5 height 0
click at [0, 0] on input "checkbox" at bounding box center [0, 0] width 0 height 0
click at [54, 200] on icon at bounding box center [54, 200] width 5 height 0
click at [0, 0] on input "checkbox" at bounding box center [0, 0] width 0 height 0
click at [58, 220] on span at bounding box center [55, 223] width 8 height 8
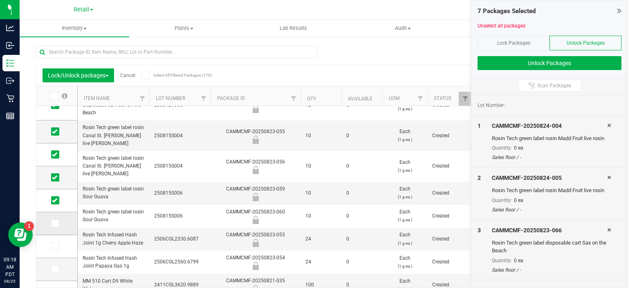
click at [0, 0] on input "checkbox" at bounding box center [0, 0] width 0 height 0
click at [59, 236] on td at bounding box center [56, 246] width 41 height 23
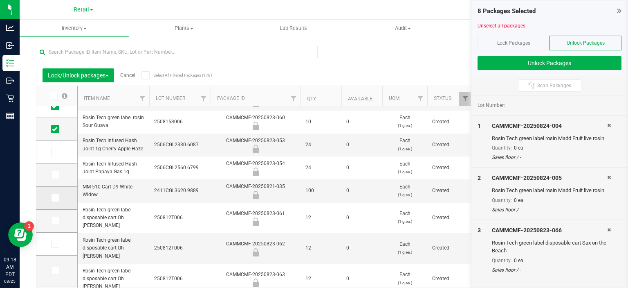
click at [54, 198] on icon at bounding box center [54, 198] width 5 height 0
click at [0, 0] on input "checkbox" at bounding box center [0, 0] width 0 height 0
click at [55, 220] on icon at bounding box center [54, 220] width 5 height 0
click at [0, 0] on input "checkbox" at bounding box center [0, 0] width 0 height 0
click at [57, 243] on icon at bounding box center [54, 243] width 5 height 0
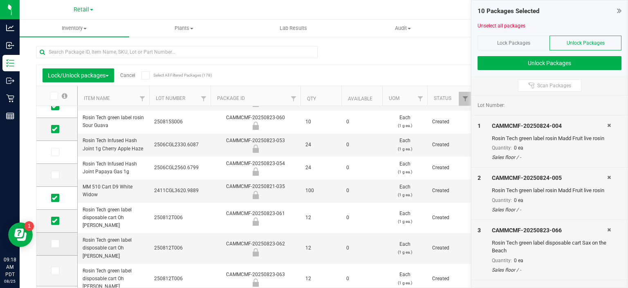
click at [0, 0] on input "checkbox" at bounding box center [0, 0] width 0 height 0
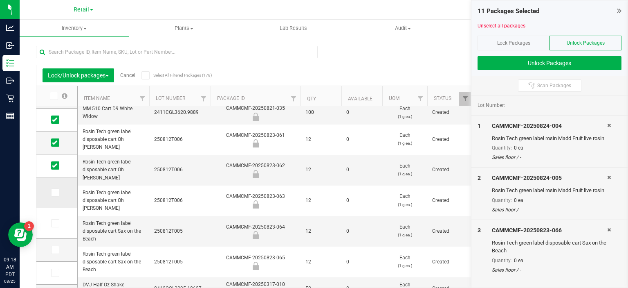
click at [61, 189] on label at bounding box center [57, 192] width 12 height 8
click at [0, 0] on input "checkbox" at bounding box center [0, 0] width 0 height 0
click at [58, 220] on span at bounding box center [55, 223] width 8 height 8
click at [0, 0] on input "checkbox" at bounding box center [0, 0] width 0 height 0
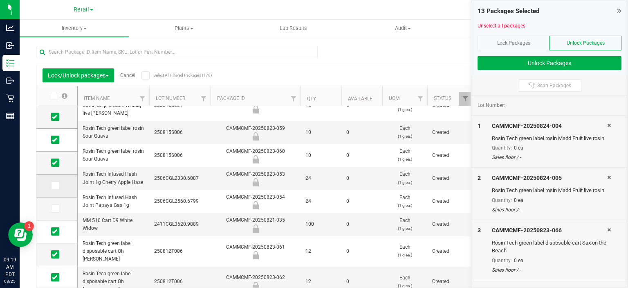
click at [56, 185] on icon at bounding box center [54, 185] width 5 height 0
click at [0, 0] on input "checkbox" at bounding box center [0, 0] width 0 height 0
click at [574, 62] on button "Unlock Packages" at bounding box center [550, 63] width 144 height 14
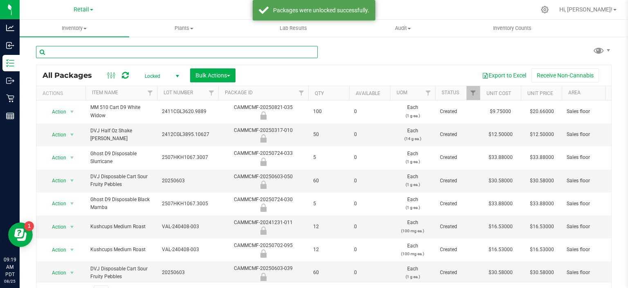
click at [159, 50] on input "text" at bounding box center [177, 52] width 282 height 12
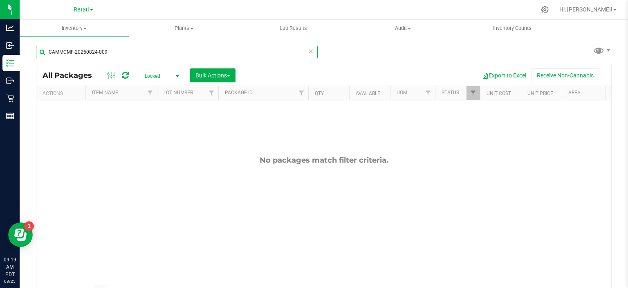
type input "CAMMCMF-20250824-009"
click at [308, 50] on icon at bounding box center [311, 51] width 6 height 10
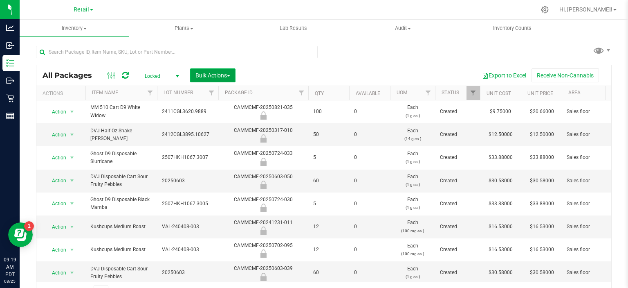
click at [229, 75] on span "button" at bounding box center [228, 76] width 3 height 2
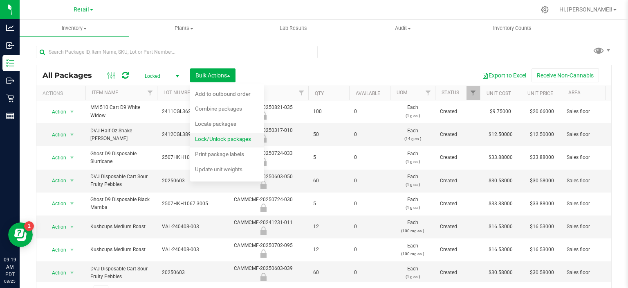
click at [243, 141] on span "Lock/Unlock packages" at bounding box center [223, 138] width 56 height 7
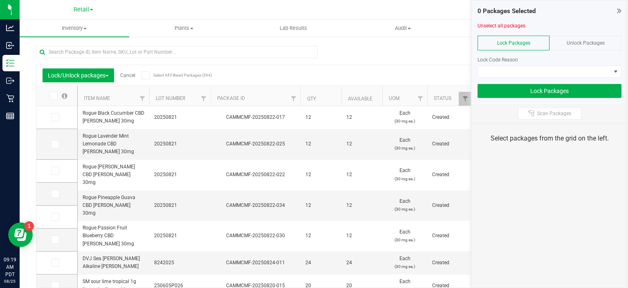
click at [583, 42] on span "Unlock Packages" at bounding box center [586, 43] width 38 height 6
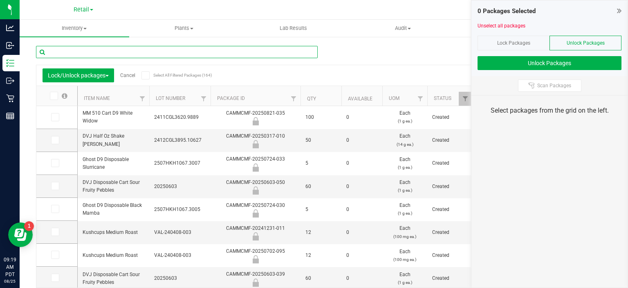
click at [251, 51] on input "text" at bounding box center [177, 52] width 282 height 12
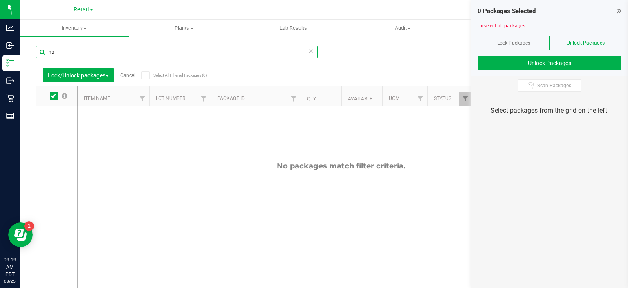
type input "h"
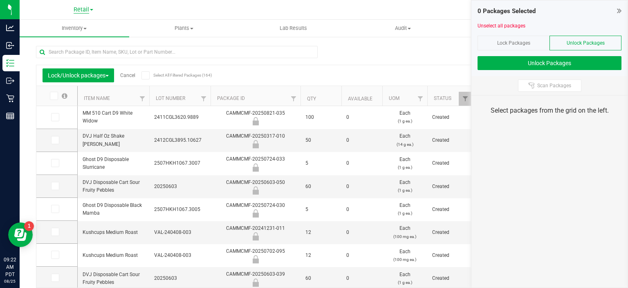
click at [83, 10] on span "Retail" at bounding box center [82, 9] width 16 height 7
click at [54, 30] on link "Manufacturing" at bounding box center [83, 28] width 119 height 11
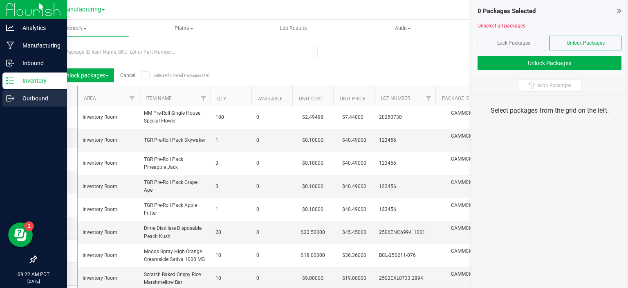
click at [2, 101] on div "Outbound" at bounding box center [34, 98] width 65 height 16
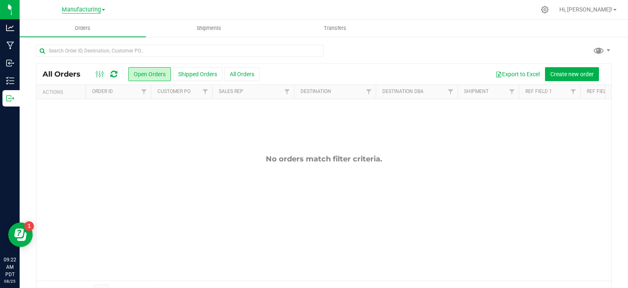
click at [88, 11] on span "Manufacturing" at bounding box center [81, 9] width 39 height 7
click at [49, 42] on link "Retail" at bounding box center [83, 39] width 119 height 11
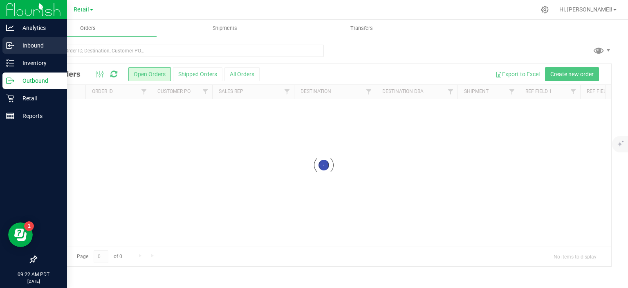
click at [13, 45] on circle at bounding box center [13, 45] width 1 height 1
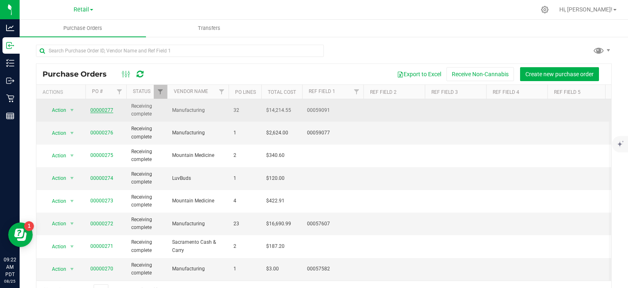
click at [101, 109] on link "00000277" at bounding box center [101, 110] width 23 height 6
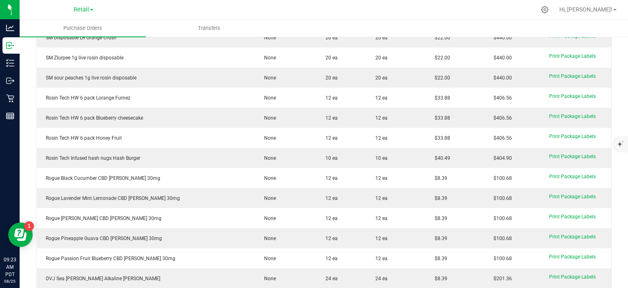
scroll to position [398, 0]
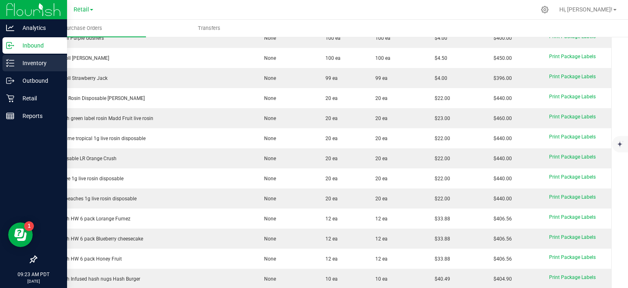
click at [11, 66] on line at bounding box center [11, 66] width 4 height 0
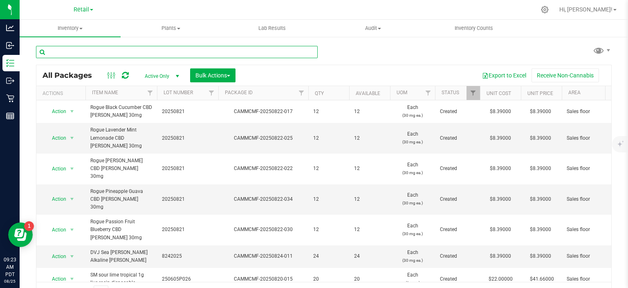
click at [113, 51] on input "text" at bounding box center [177, 52] width 282 height 12
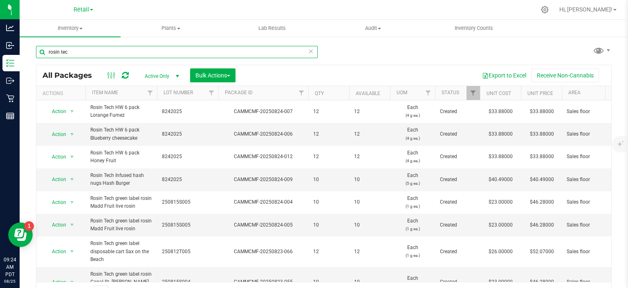
type input "rosin tec"
